Goal: Task Accomplishment & Management: Manage account settings

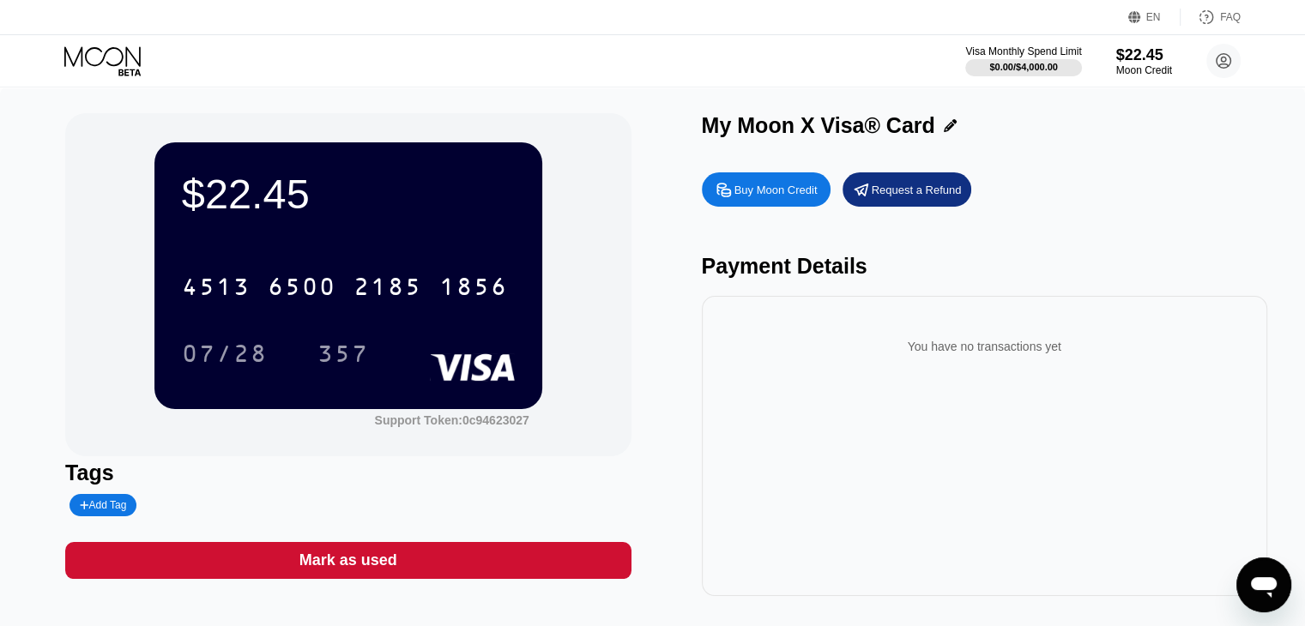
click at [130, 56] on icon at bounding box center [104, 61] width 80 height 30
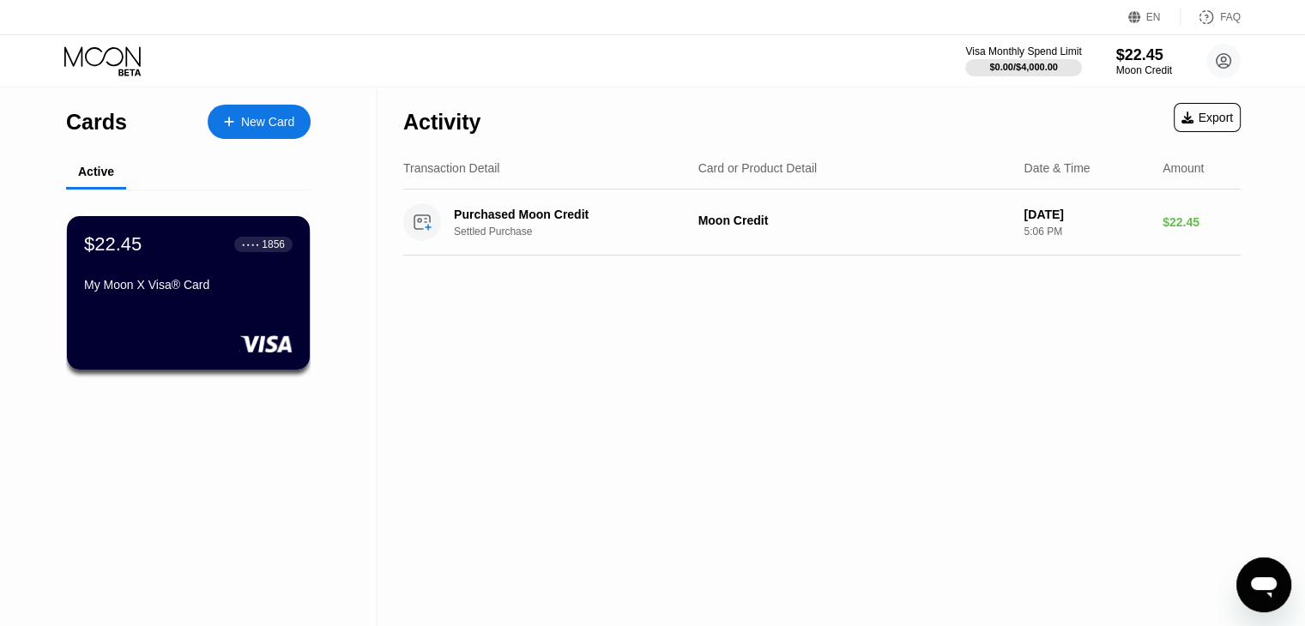
click at [130, 56] on icon at bounding box center [104, 61] width 80 height 30
click at [99, 127] on div "Cards" at bounding box center [96, 122] width 61 height 25
click at [1221, 63] on icon at bounding box center [1223, 61] width 9 height 9
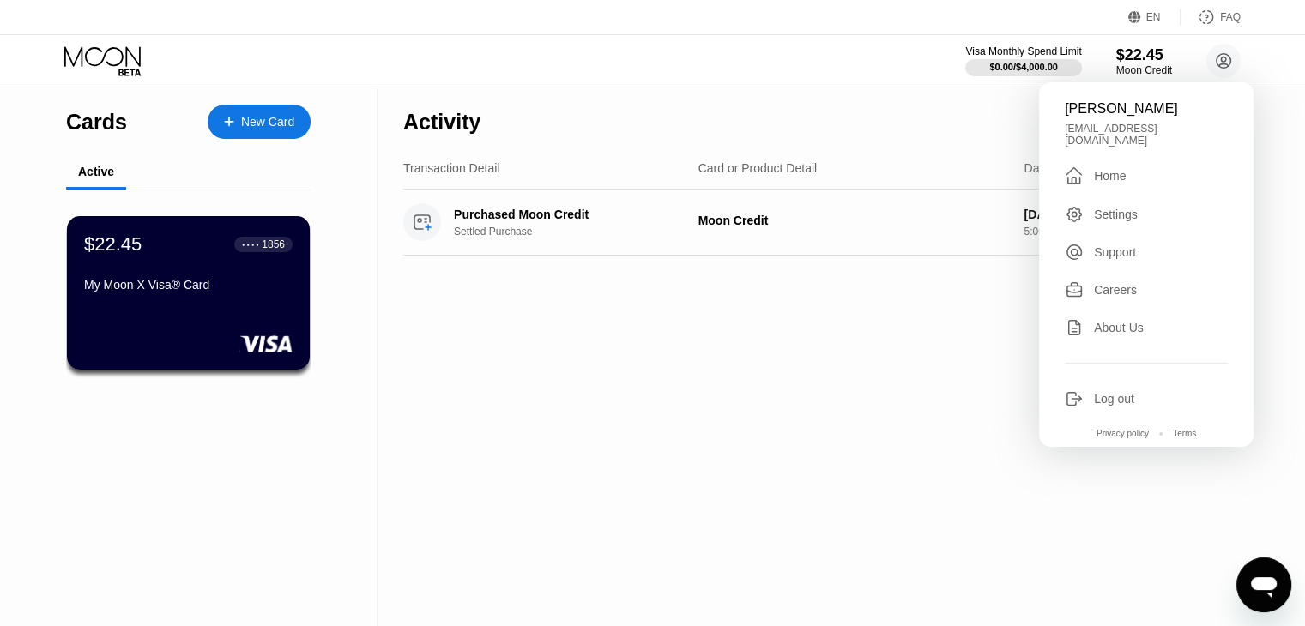
click at [1112, 169] on div "Home" at bounding box center [1110, 176] width 32 height 14
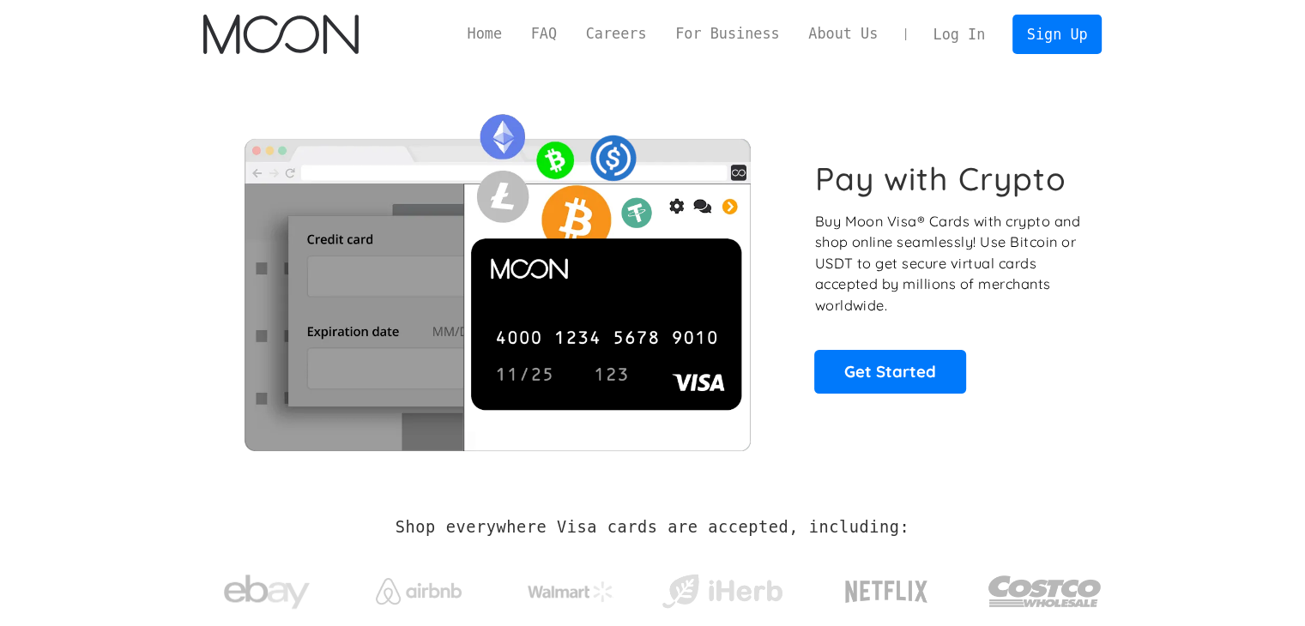
click at [957, 39] on link "Log In" at bounding box center [959, 34] width 81 height 38
click at [907, 380] on link "Get Started" at bounding box center [890, 371] width 152 height 43
click at [885, 382] on link "Get Started" at bounding box center [890, 371] width 152 height 43
click at [971, 32] on link "Log In" at bounding box center [959, 34] width 81 height 38
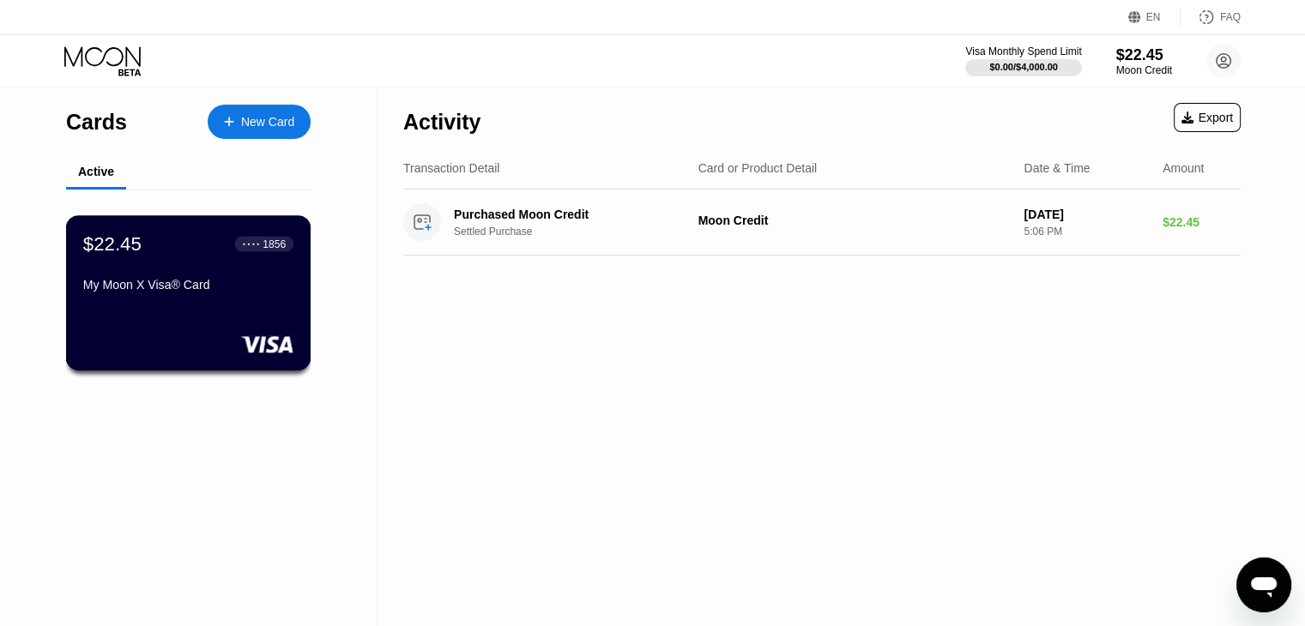
click at [266, 280] on div "$22.45 ● ● ● ● 1856 My Moon X Visa® Card" at bounding box center [188, 265] width 210 height 66
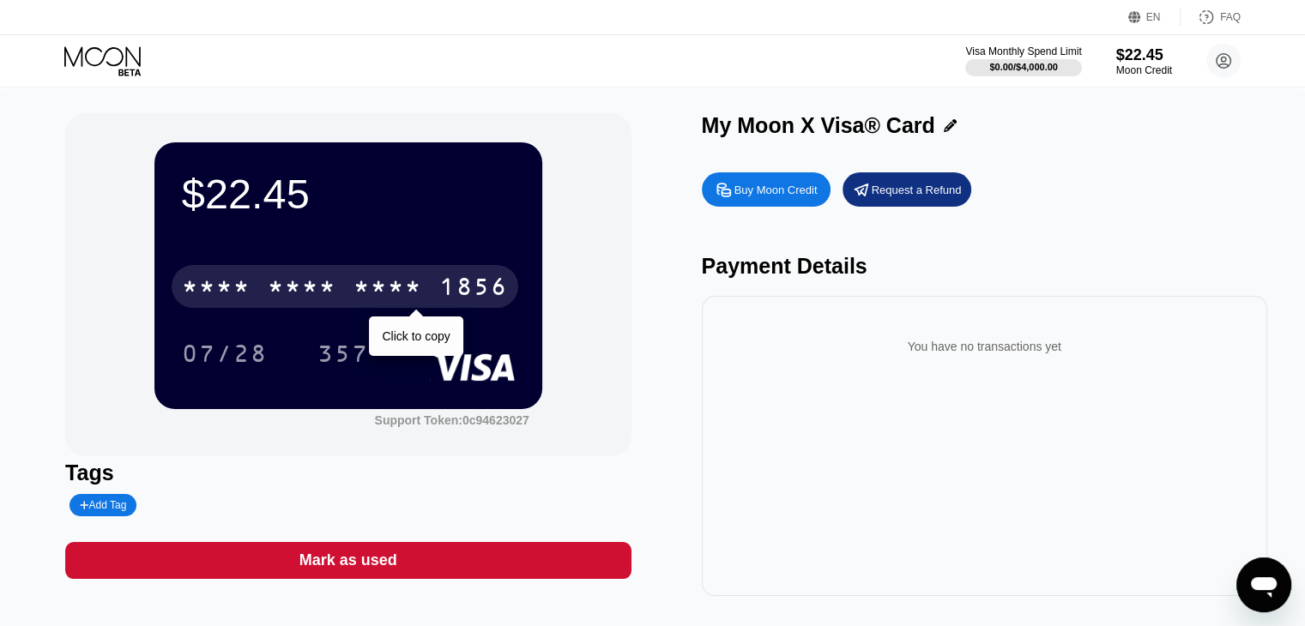
click at [290, 277] on div "* * * * * * * * * * * * 1856" at bounding box center [345, 286] width 347 height 43
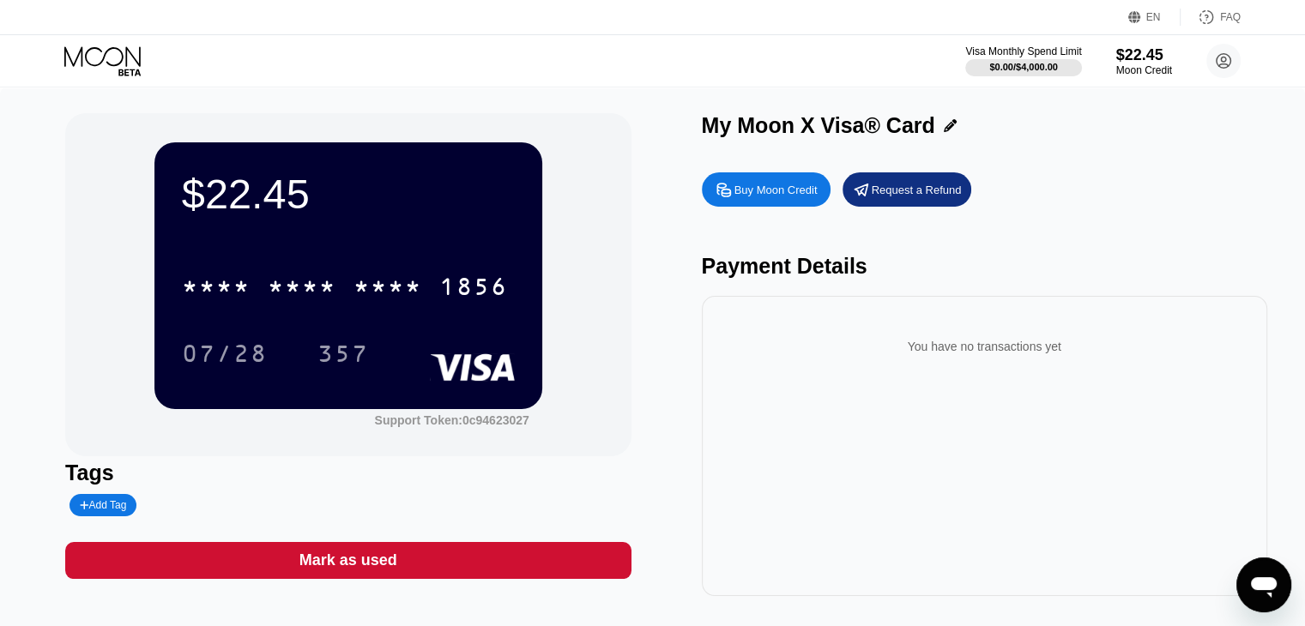
click at [1076, 145] on div "My Moon X Visa® Card" at bounding box center [984, 129] width 565 height 33
